Goal: Task Accomplishment & Management: Complete application form

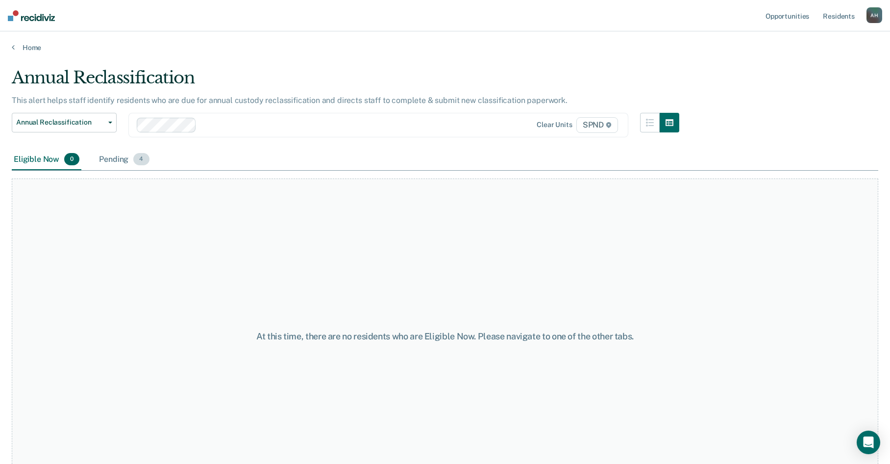
click at [119, 161] on div "Pending 4" at bounding box center [124, 160] width 54 height 22
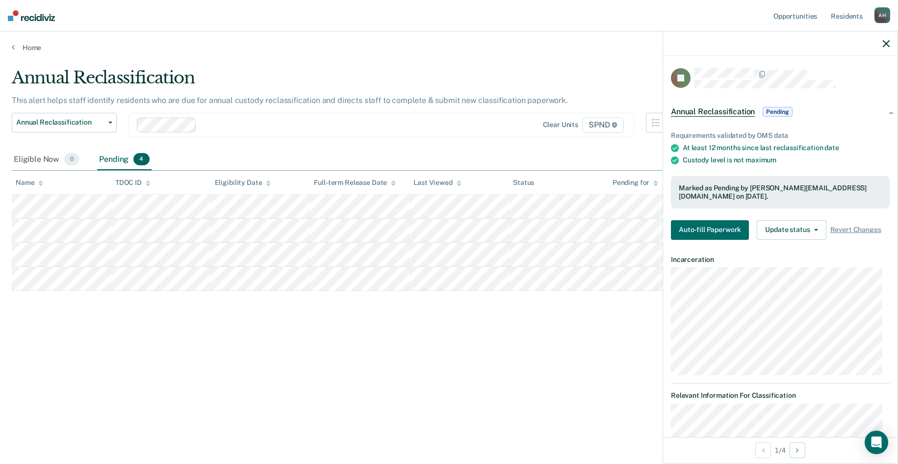
click at [708, 112] on span "Annual Reclassification" at bounding box center [713, 112] width 84 height 10
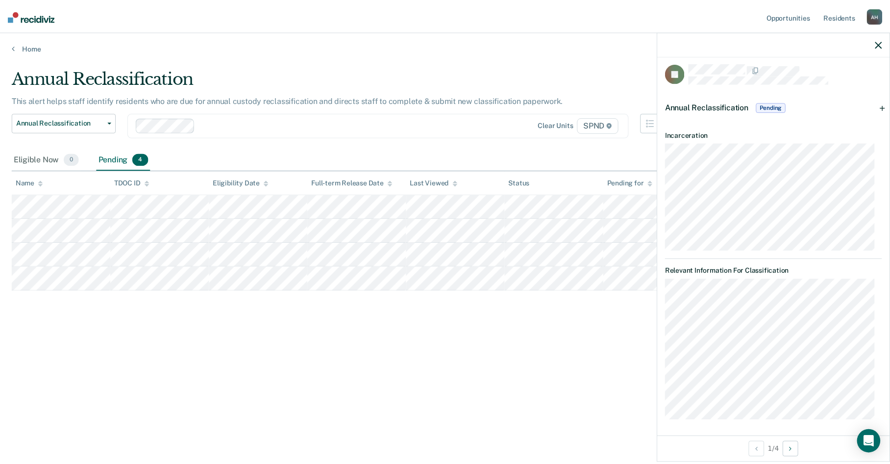
scroll to position [7, 0]
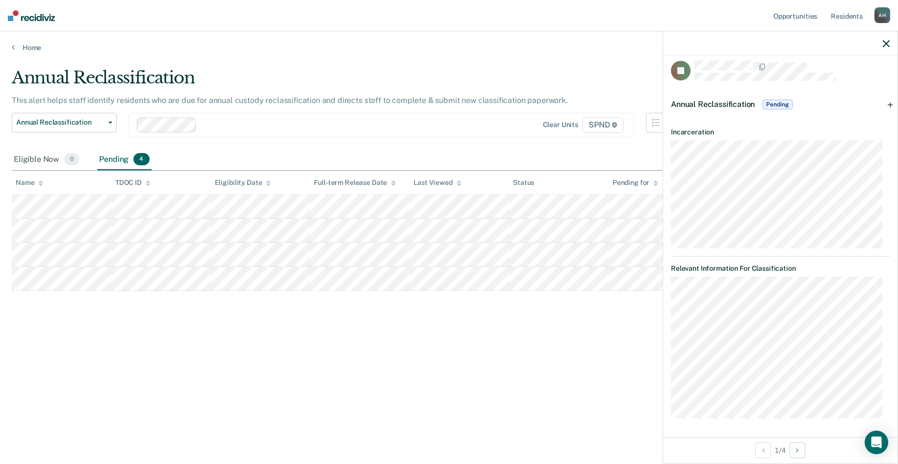
click at [709, 103] on span "Annual Reclassification" at bounding box center [713, 104] width 84 height 9
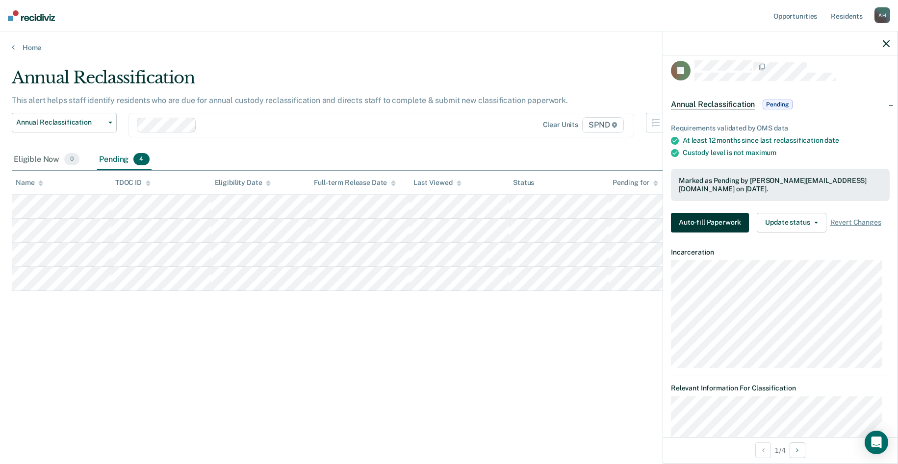
click at [700, 222] on button "Auto-fill Paperwork" at bounding box center [710, 223] width 78 height 20
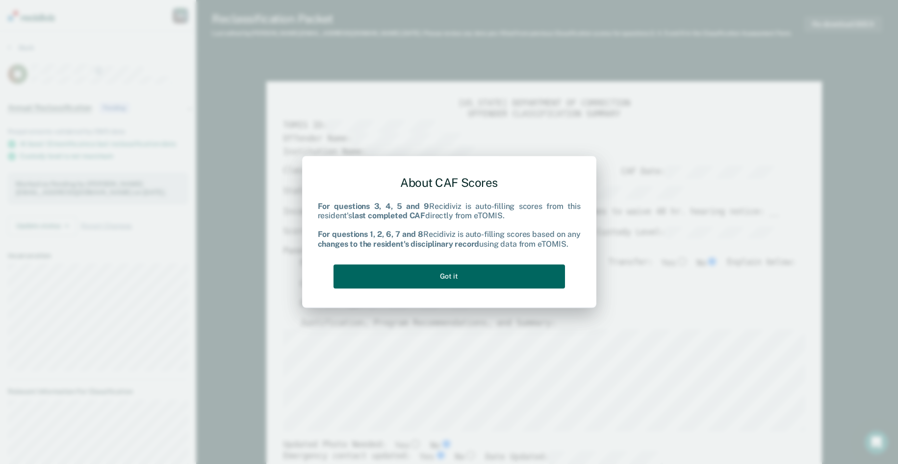
click at [502, 277] on button "Got it" at bounding box center [448, 276] width 231 height 24
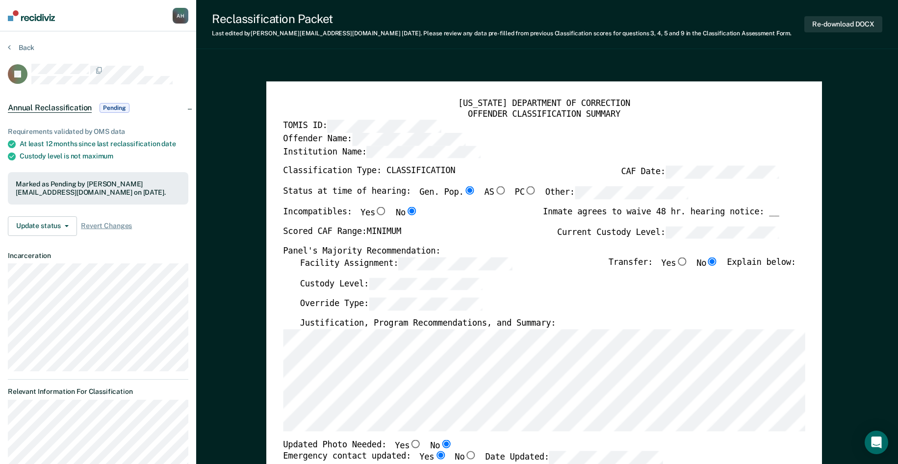
type textarea "x"
